Goal: Task Accomplishment & Management: Use online tool/utility

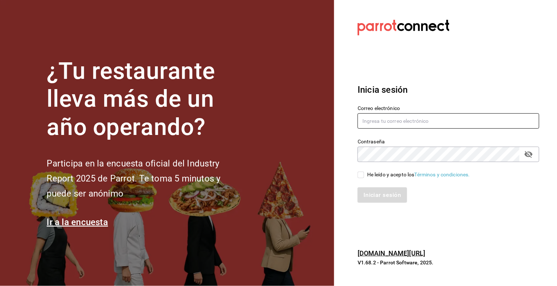
type input "[PERSON_NAME][EMAIL_ADDRESS][PERSON_NAME][DOMAIN_NAME]"
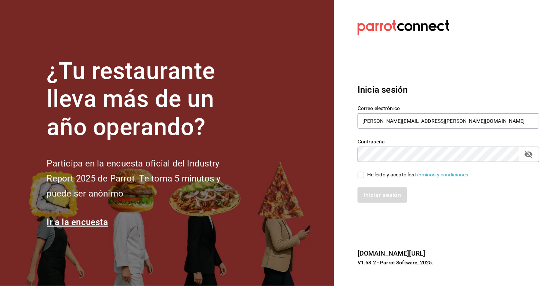
click at [361, 174] on input "He leído y acepto los Términos y condiciones." at bounding box center [361, 175] width 7 height 7
checkbox input "true"
click at [386, 195] on button "Iniciar sesión" at bounding box center [383, 195] width 50 height 15
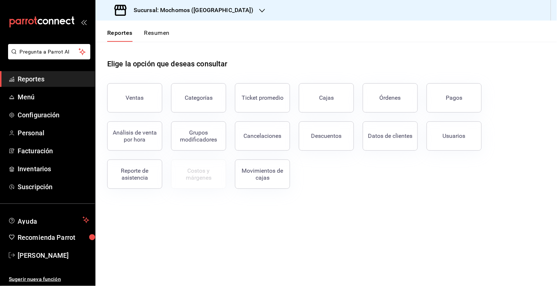
click at [332, 123] on button "Descuentos" at bounding box center [326, 136] width 55 height 29
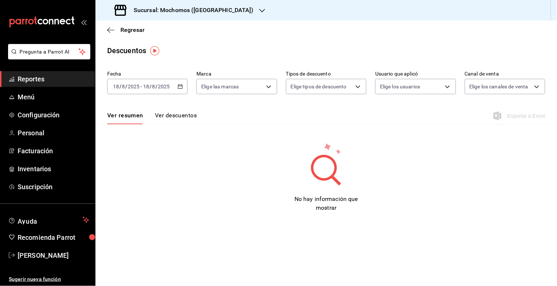
click at [181, 87] on icon "button" at bounding box center [180, 86] width 5 height 5
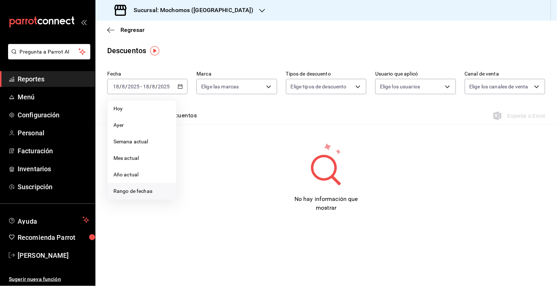
click at [148, 192] on span "Rango de fechas" at bounding box center [141, 192] width 57 height 8
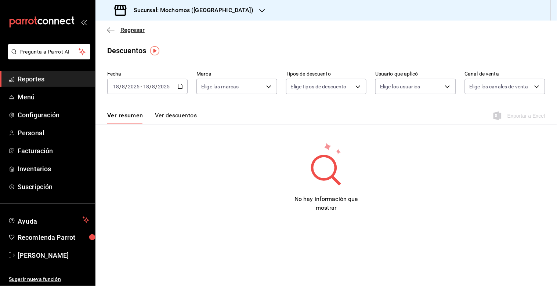
click at [109, 28] on icon "button" at bounding box center [108, 30] width 3 height 6
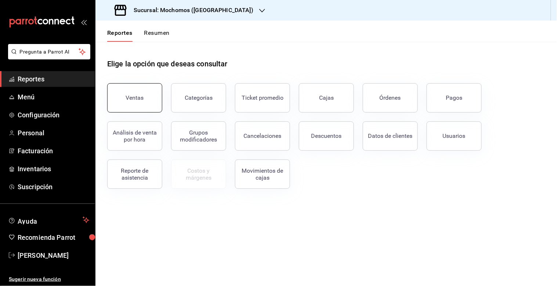
click at [143, 94] on button "Ventas" at bounding box center [134, 97] width 55 height 29
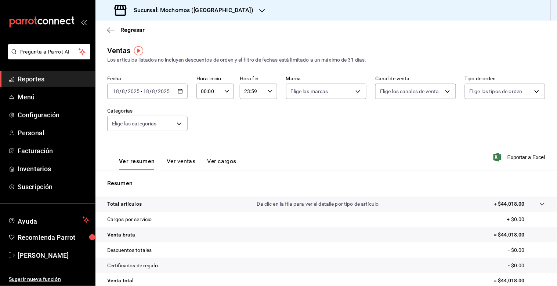
click at [228, 91] on icon "button" at bounding box center [226, 91] width 5 height 5
click at [206, 145] on span "05" at bounding box center [204, 144] width 7 height 6
type input "05:00"
click at [272, 95] on div at bounding box center [278, 143] width 557 height 286
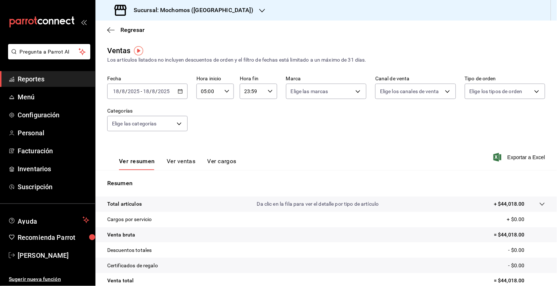
click at [268, 92] on icon "button" at bounding box center [270, 91] width 5 height 5
click at [251, 106] on button "05" at bounding box center [246, 107] width 15 height 15
type input "05:59"
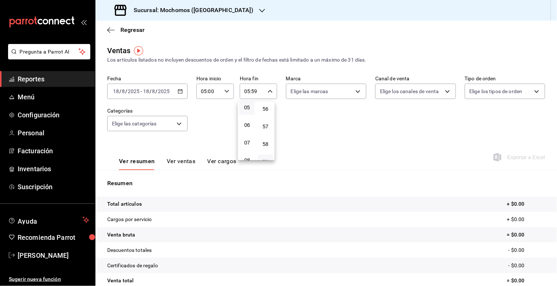
click at [174, 90] on div at bounding box center [278, 143] width 557 height 286
click at [180, 92] on icon "button" at bounding box center [180, 91] width 5 height 5
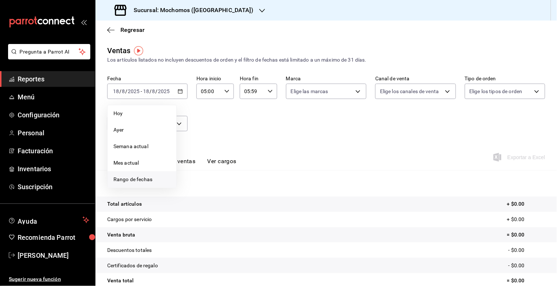
click at [155, 177] on span "Rango de fechas" at bounding box center [141, 180] width 57 height 8
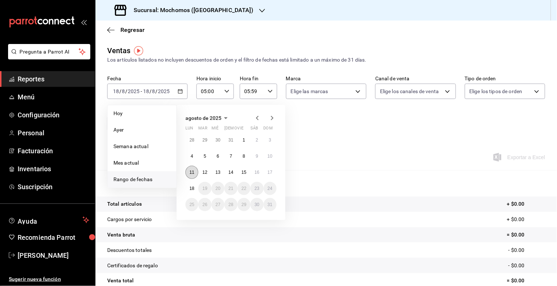
click at [193, 170] on abbr "11" at bounding box center [191, 172] width 5 height 5
click at [193, 184] on button "18" at bounding box center [191, 188] width 13 height 13
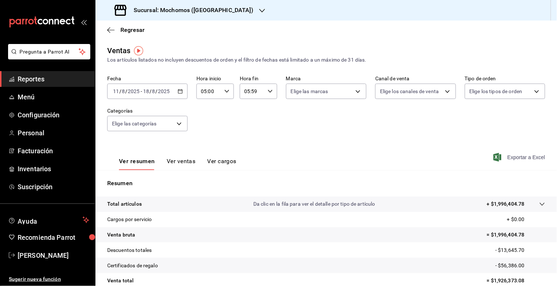
click at [504, 157] on span "Exportar a Excel" at bounding box center [520, 157] width 50 height 9
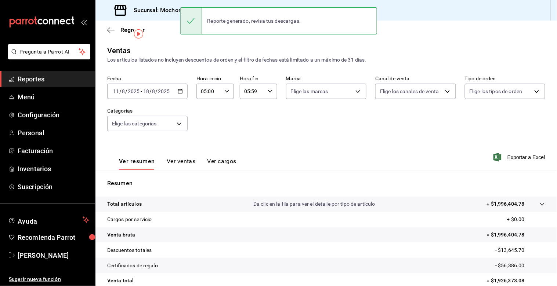
scroll to position [65, 0]
